Goal: Navigation & Orientation: Find specific page/section

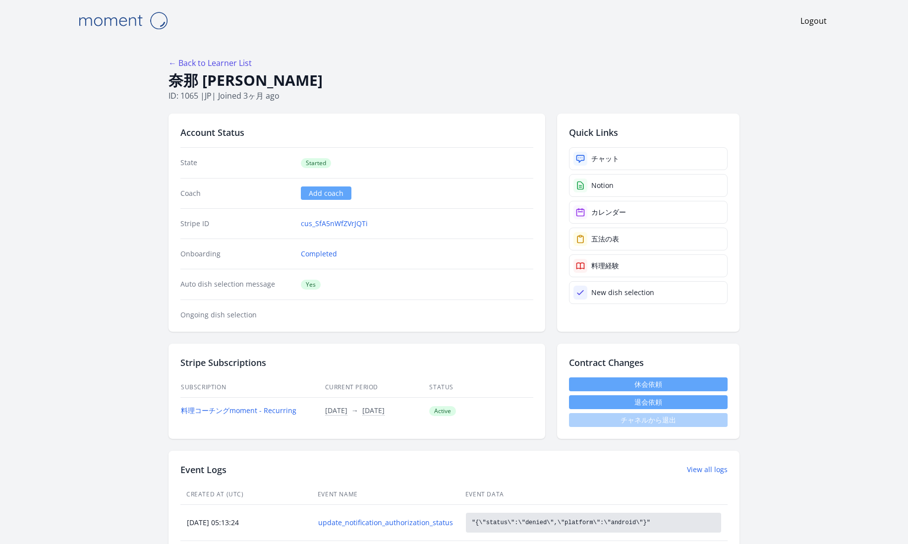
click at [115, 27] on img at bounding box center [122, 20] width 99 height 25
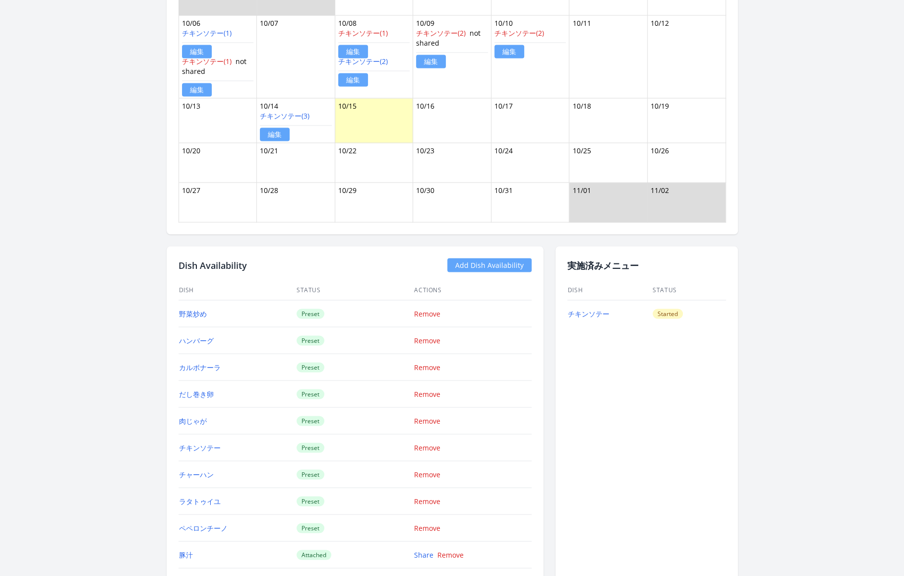
scroll to position [1117, 0]
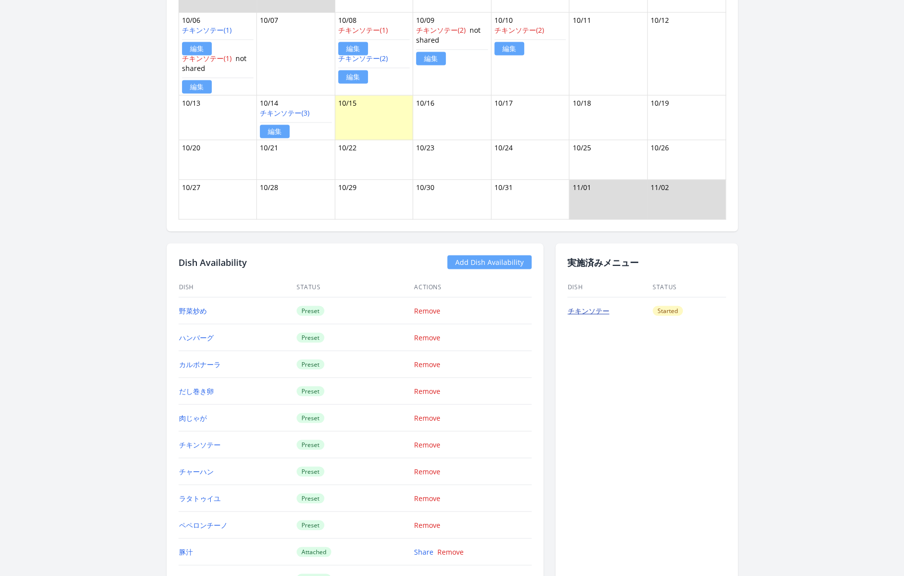
click at [595, 305] on link "チキンソテー" at bounding box center [589, 309] width 42 height 9
